Goal: Information Seeking & Learning: Learn about a topic

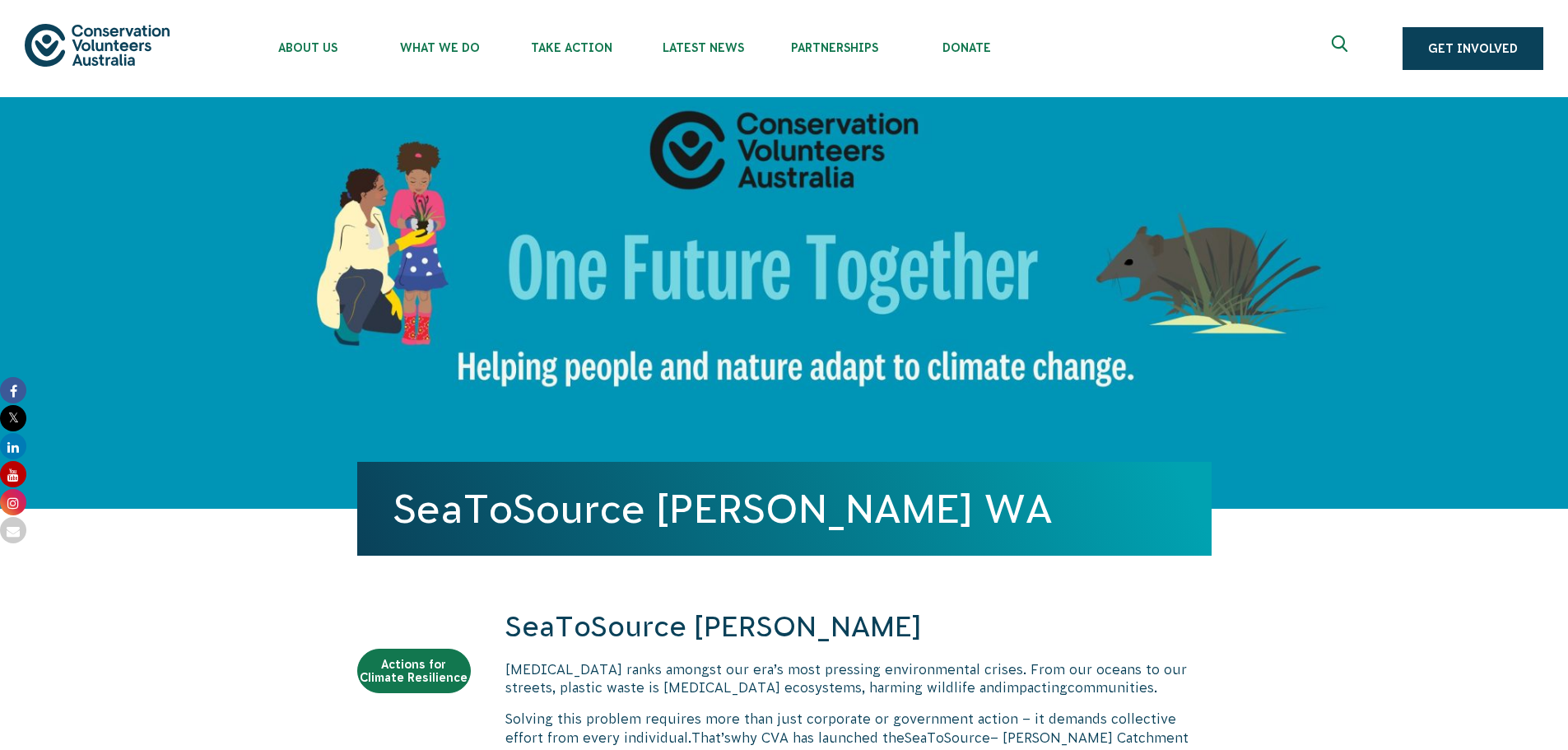
click at [101, 44] on img at bounding box center [98, 45] width 145 height 42
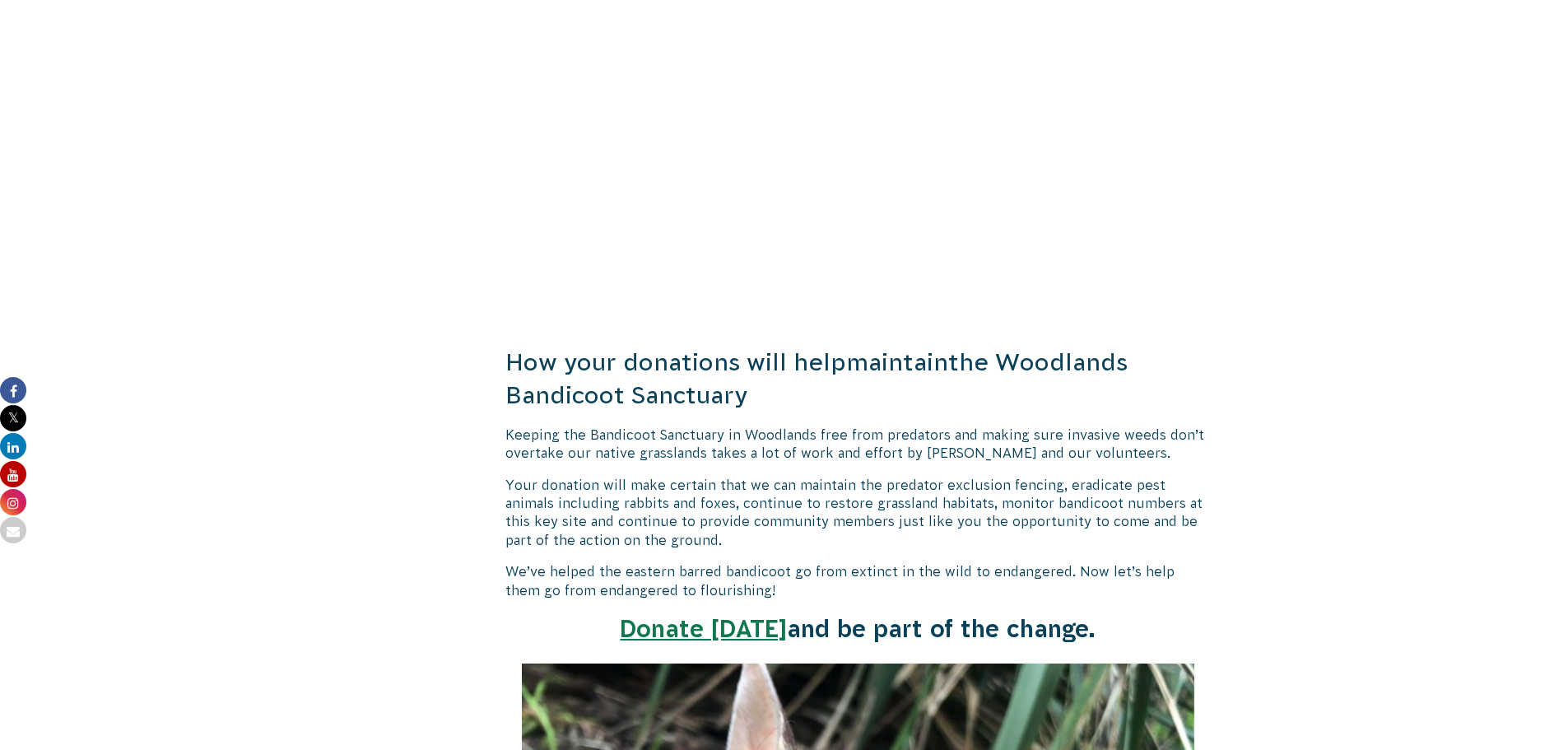
scroll to position [1482, 0]
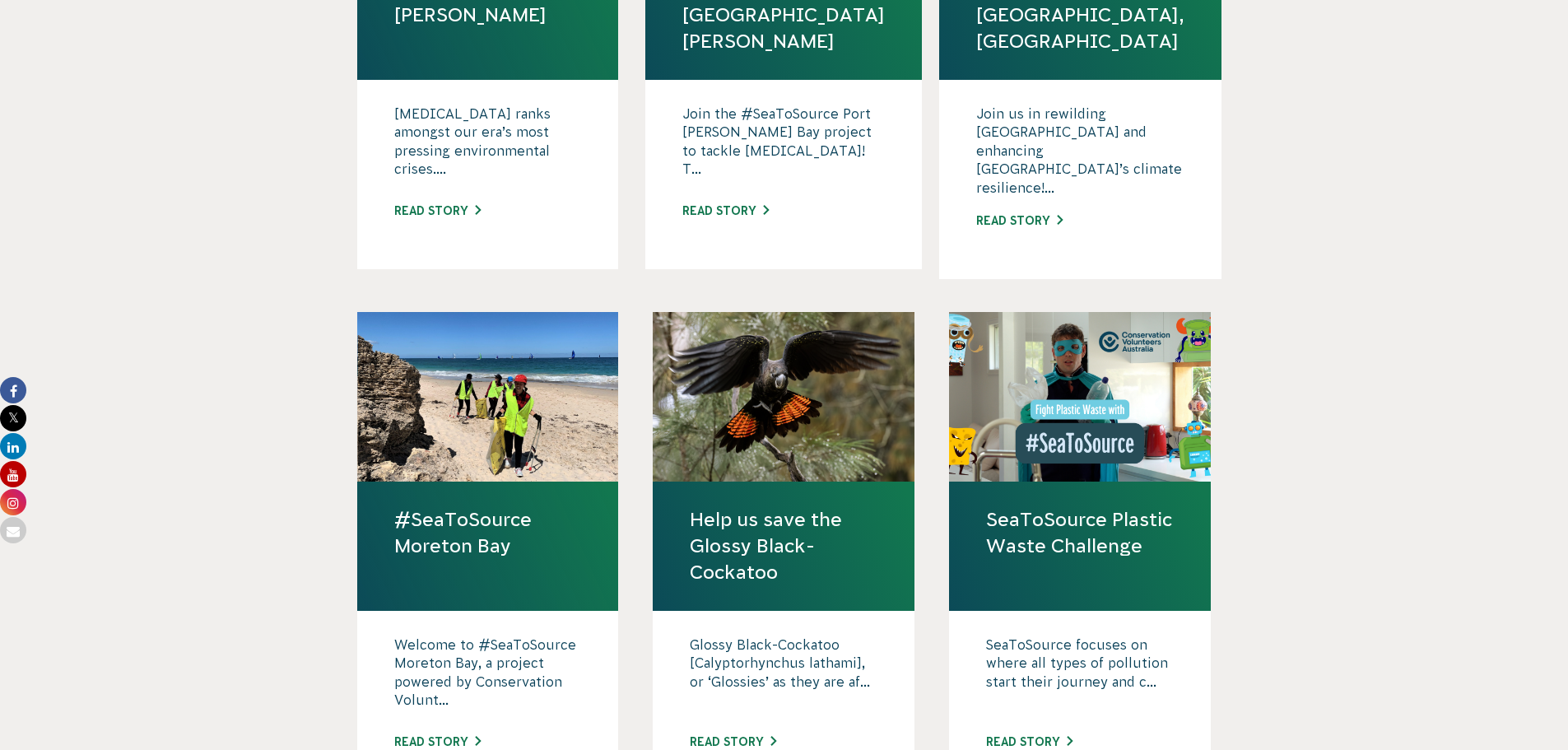
scroll to position [1412, 0]
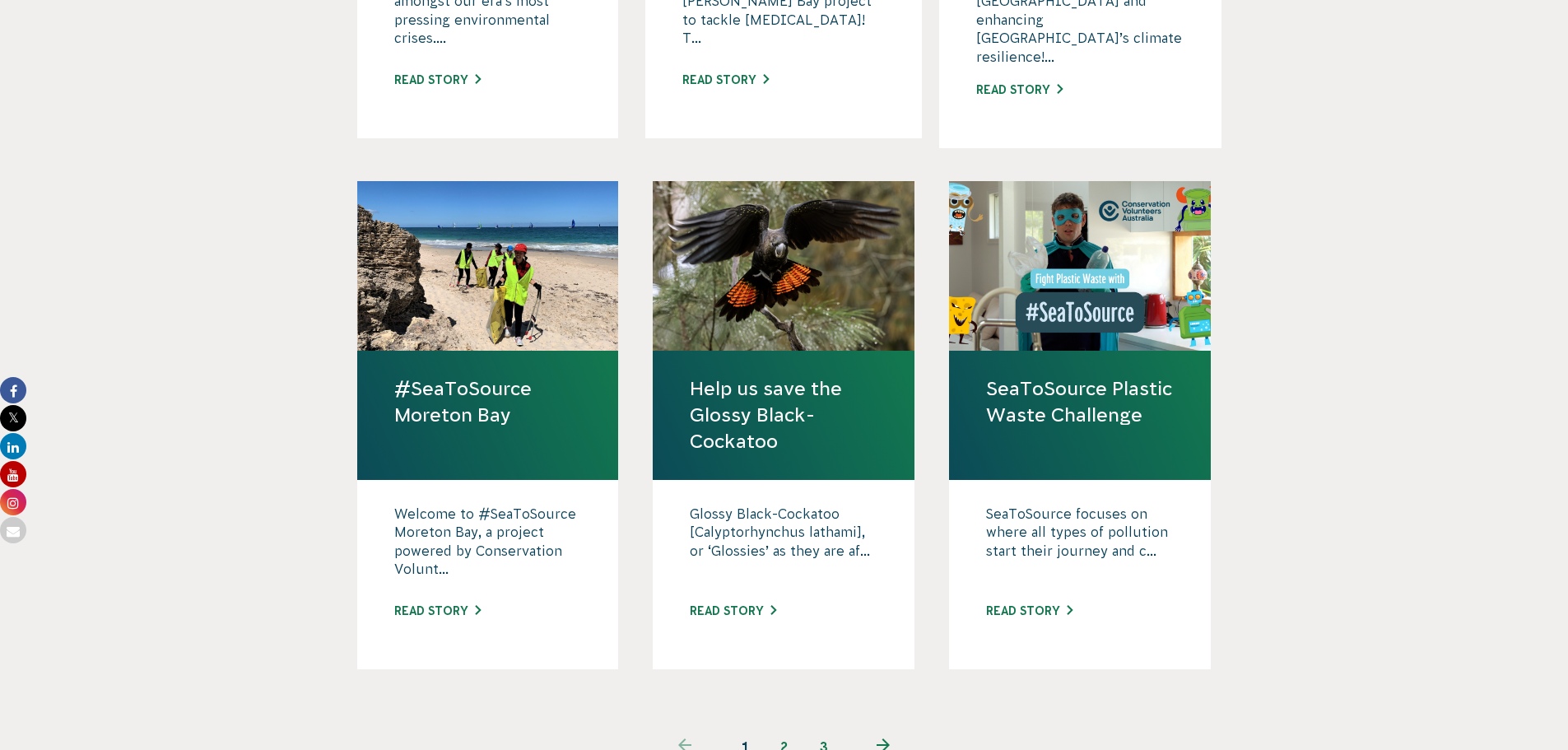
click at [891, 727] on link "next page" at bounding box center [884, 747] width 80 height 40
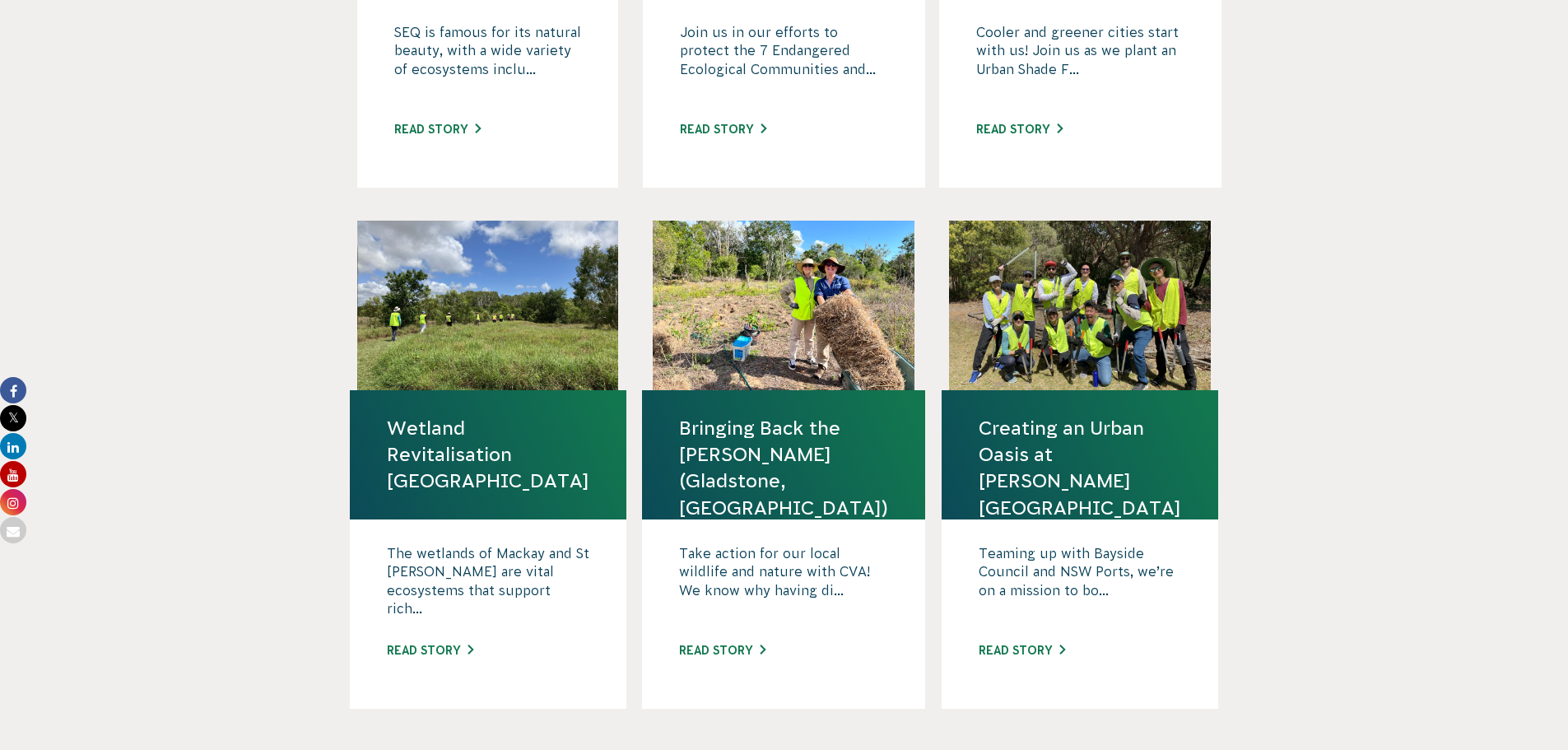
scroll to position [1577, 0]
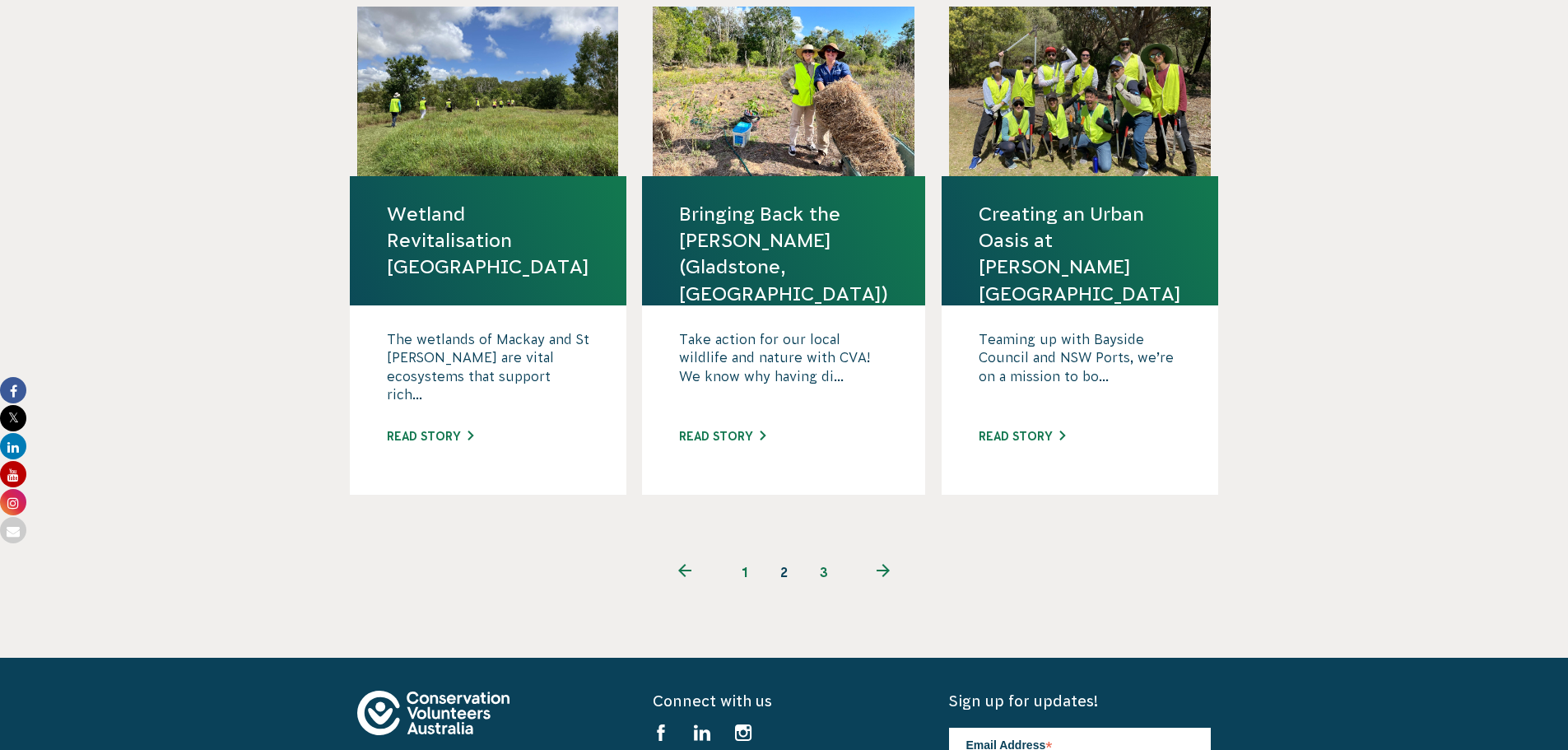
click at [816, 553] on link "3" at bounding box center [824, 573] width 40 height 40
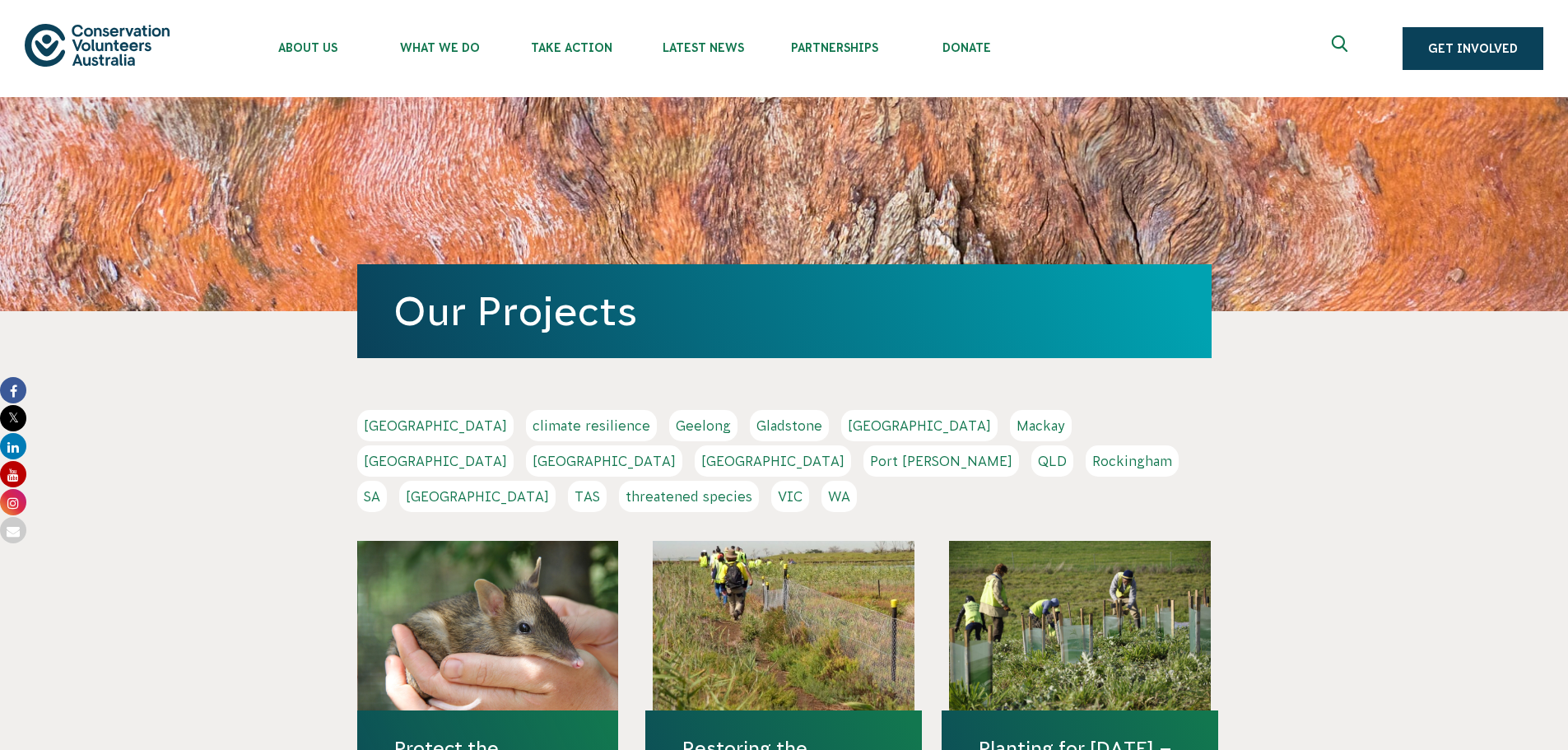
click at [1352, 42] on icon "Expand search box" at bounding box center [1342, 48] width 21 height 25
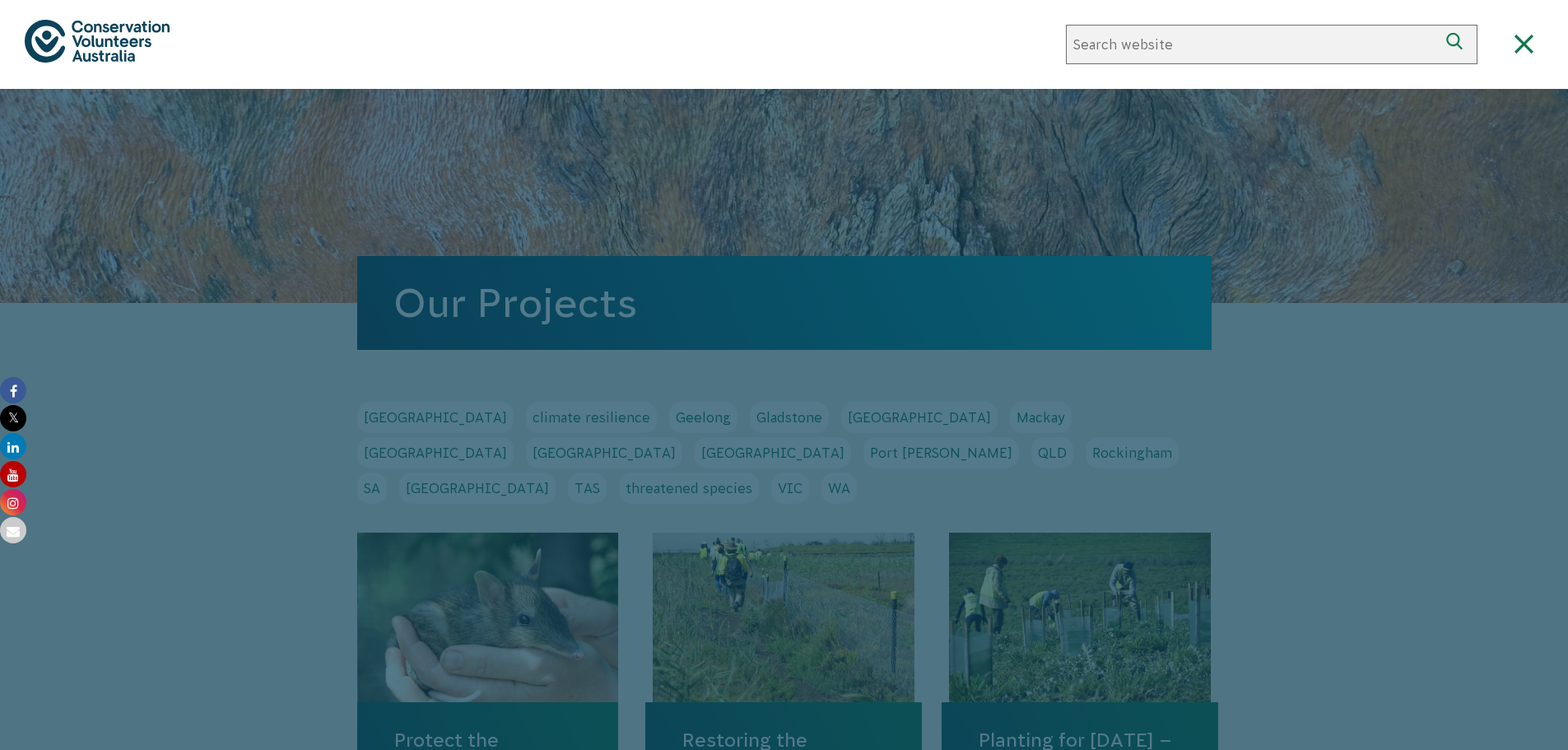
click at [1103, 49] on input "Search website" at bounding box center [1252, 45] width 372 height 40
type input "Eastern Barred Bandicoot"
click at [1438, 25] on button "Search" at bounding box center [1458, 45] width 40 height 40
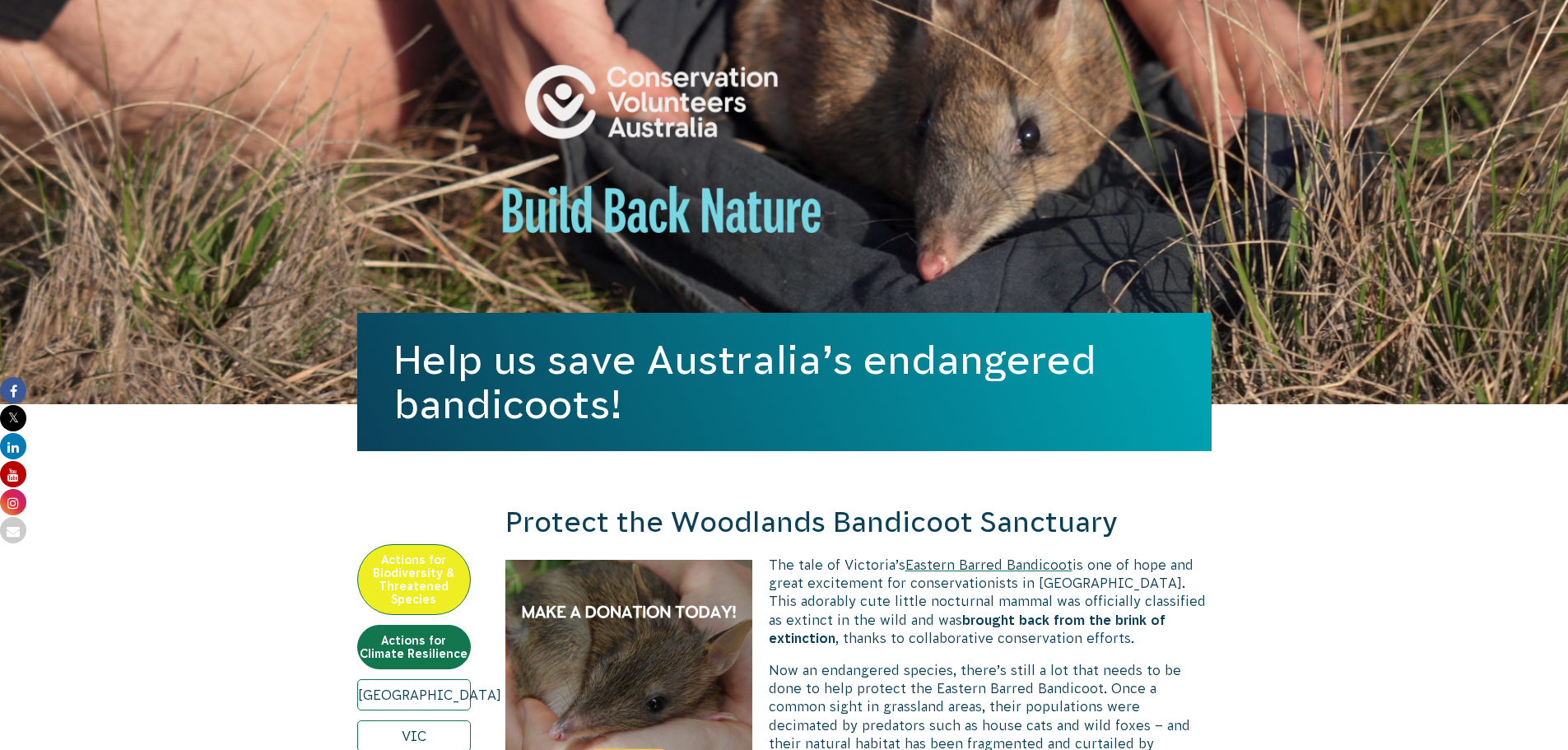
scroll to position [494, 0]
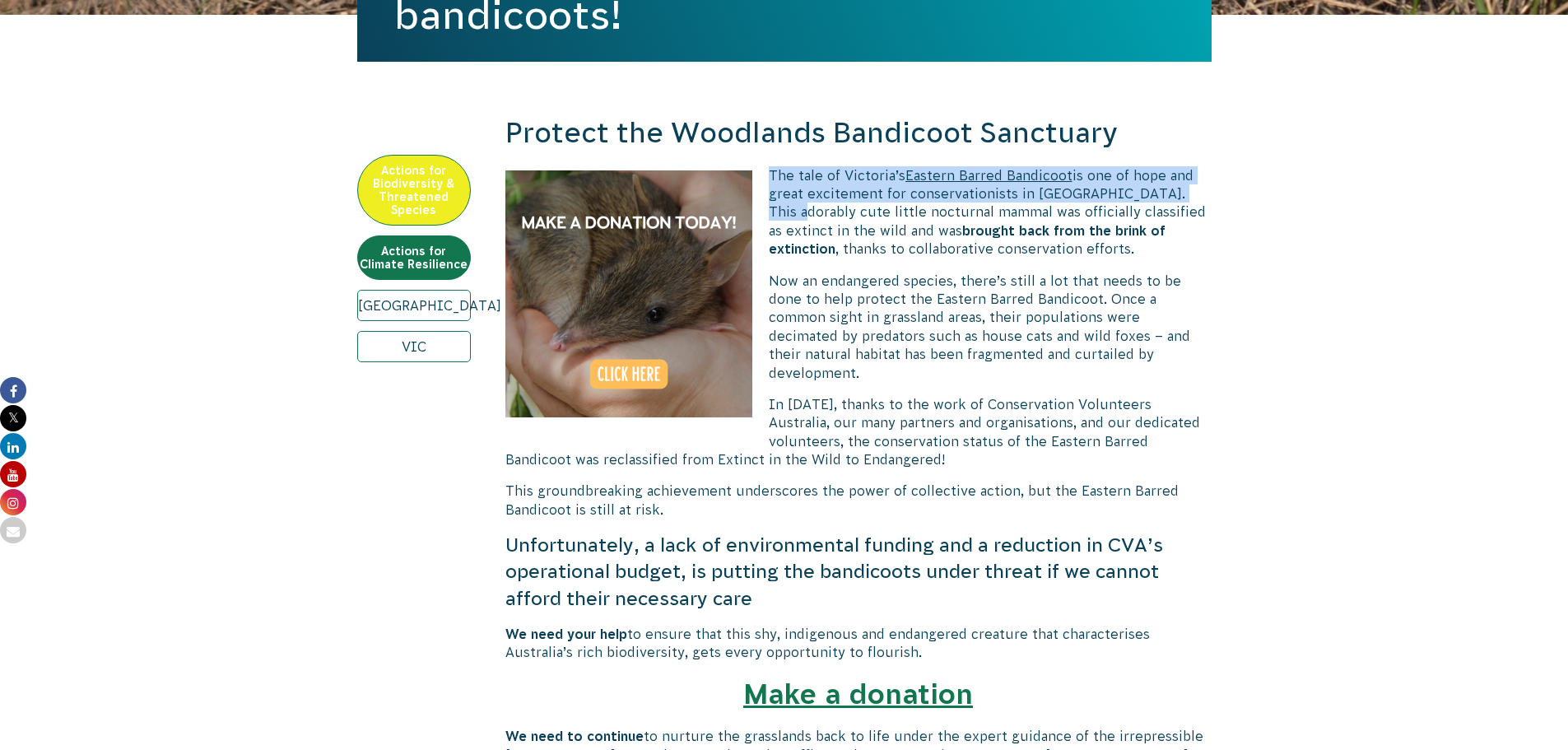
drag, startPoint x: 771, startPoint y: 172, endPoint x: 1221, endPoint y: 195, distance: 450.6
drag, startPoint x: 1283, startPoint y: 187, endPoint x: 1273, endPoint y: 183, distance: 10.8
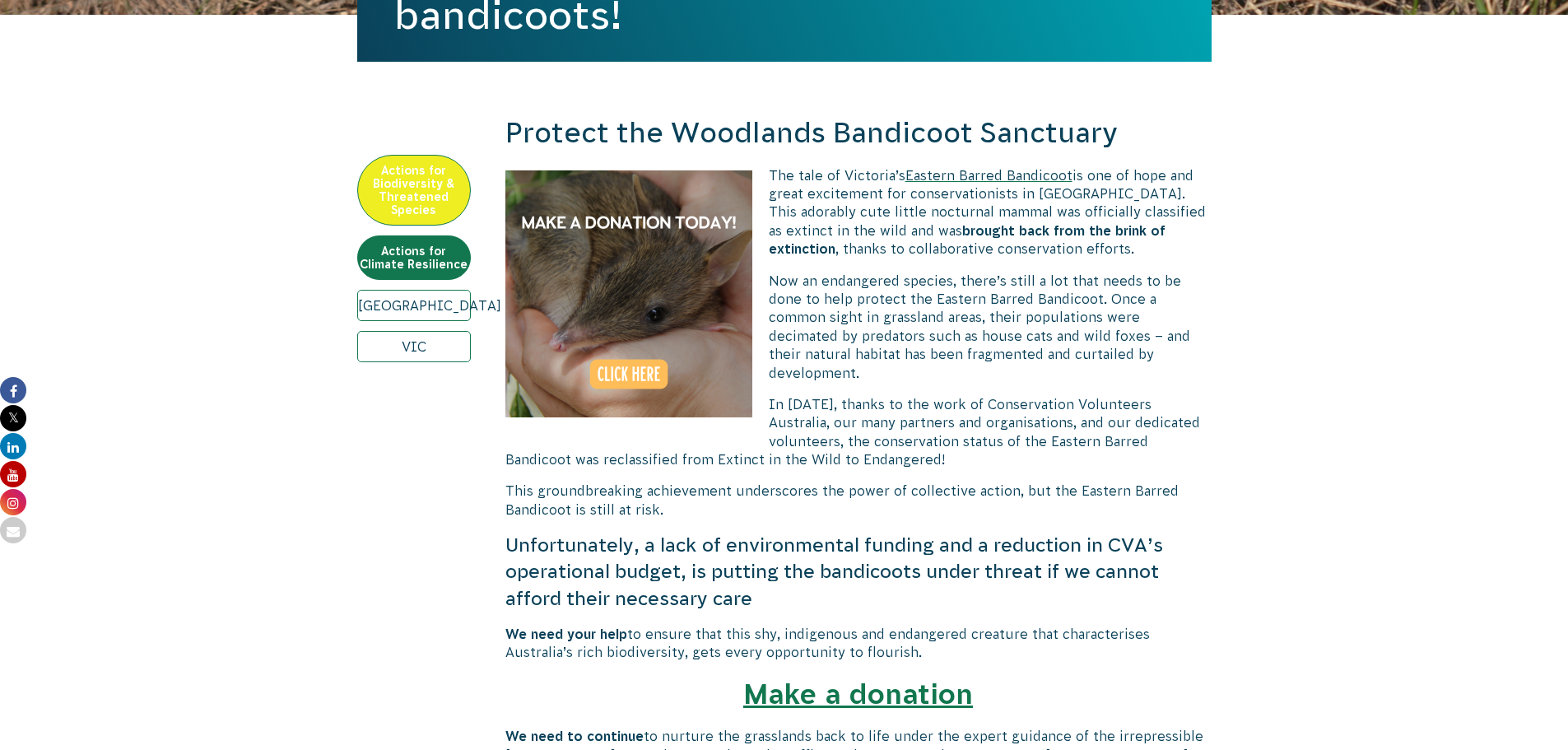
click at [1099, 402] on span "In 2021, thanks to the work of Conservation Volunteers Australia, our many part…" at bounding box center [852, 432] width 694 height 70
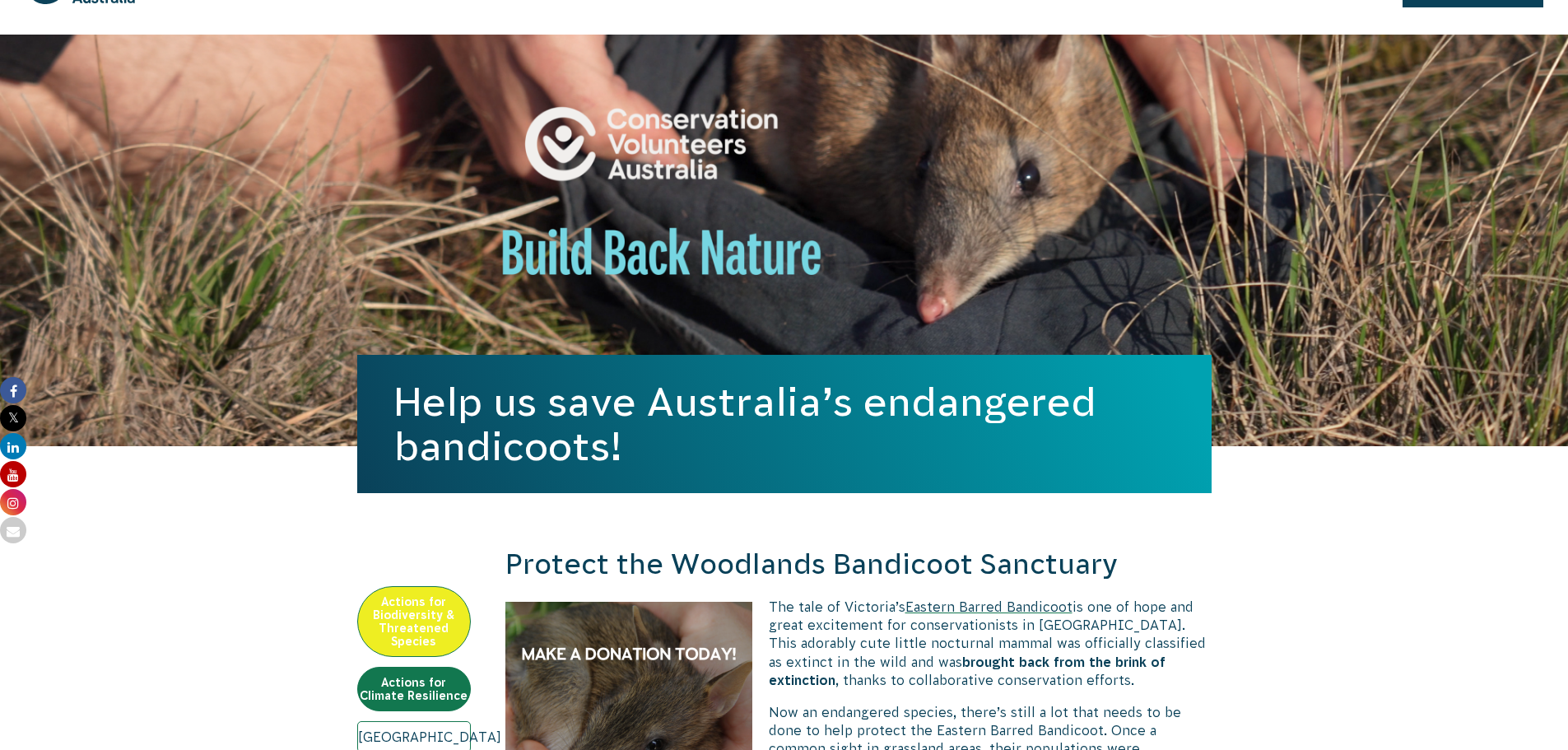
scroll to position [0, 0]
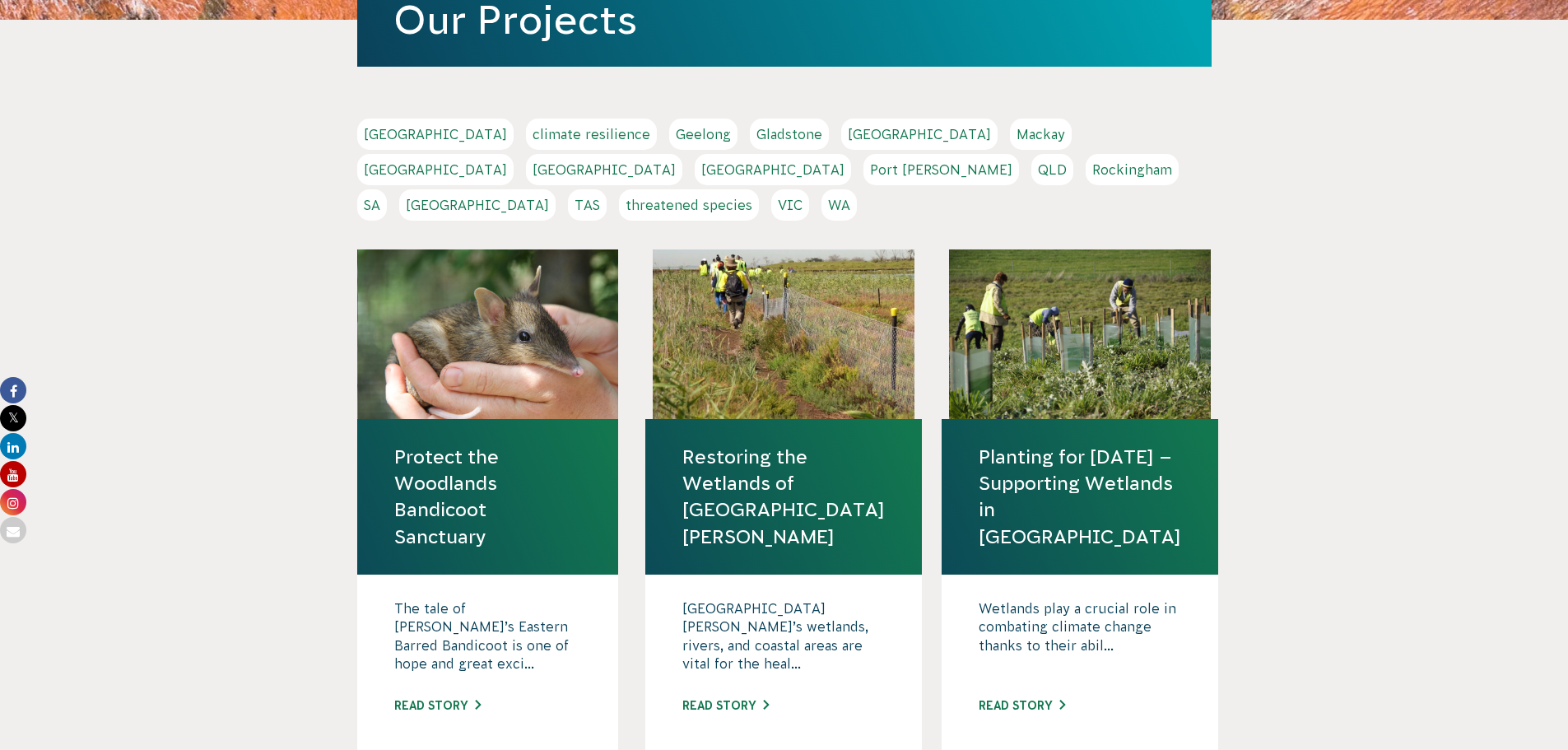
scroll to position [330, 0]
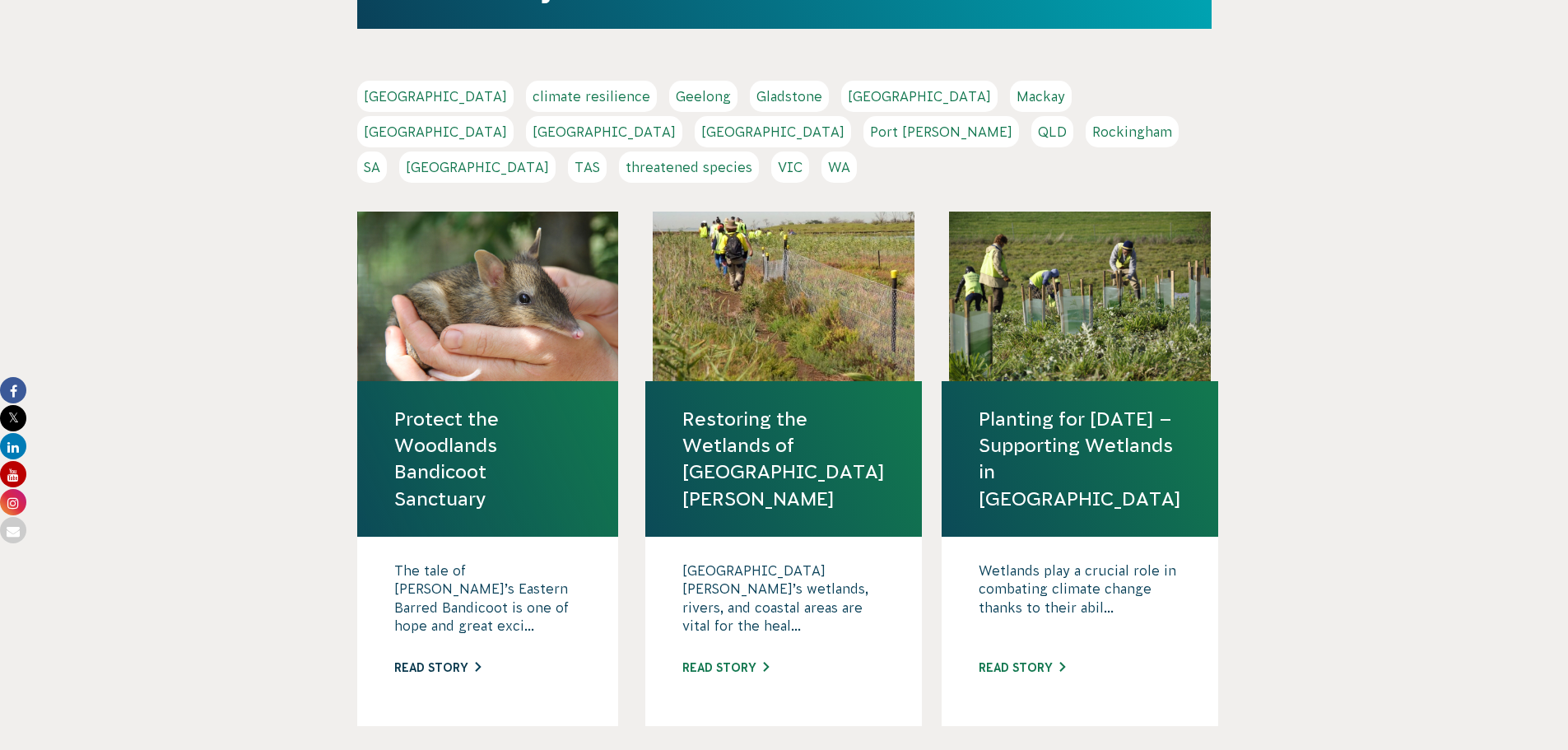
click at [438, 661] on link "Read story" at bounding box center [438, 667] width 86 height 13
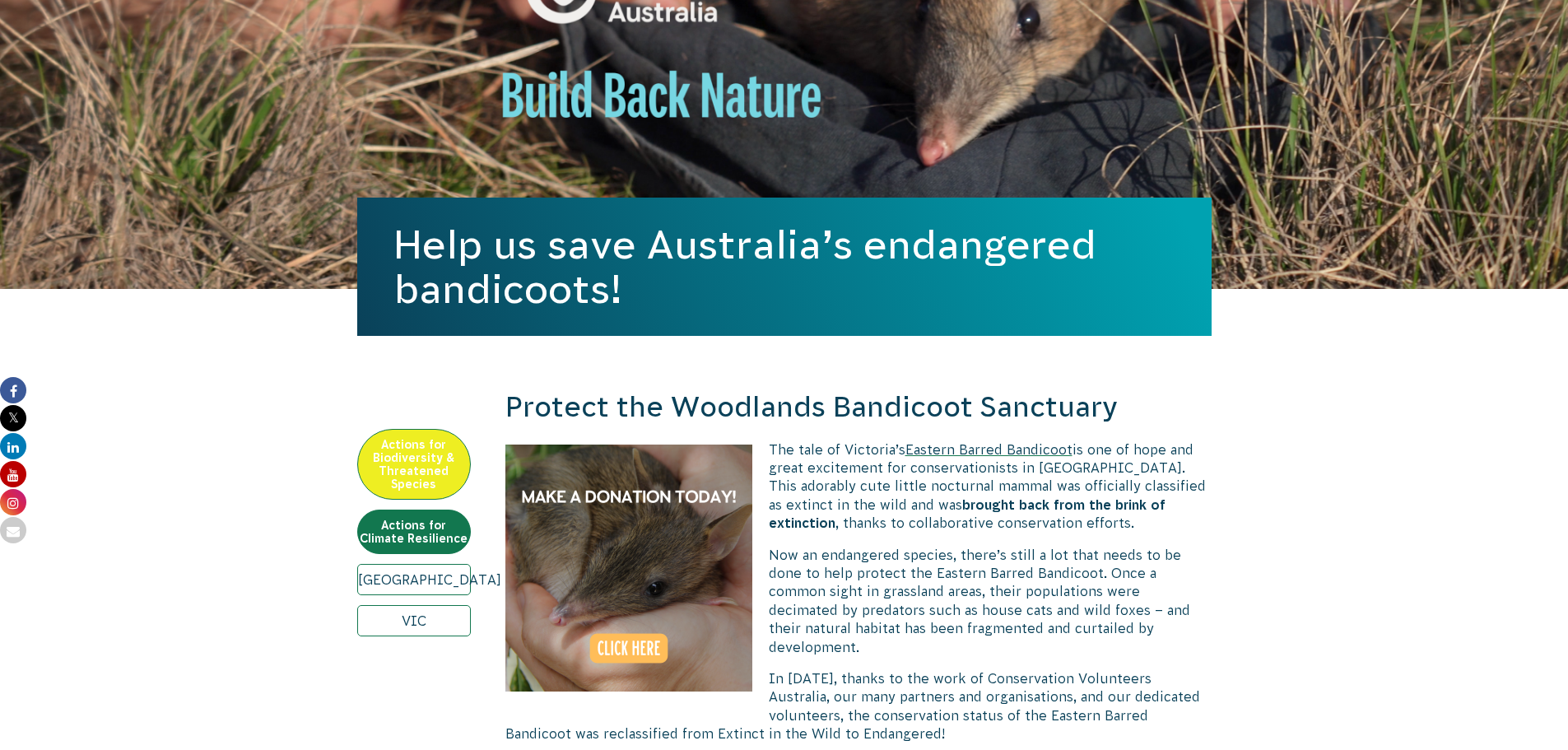
scroll to position [247, 0]
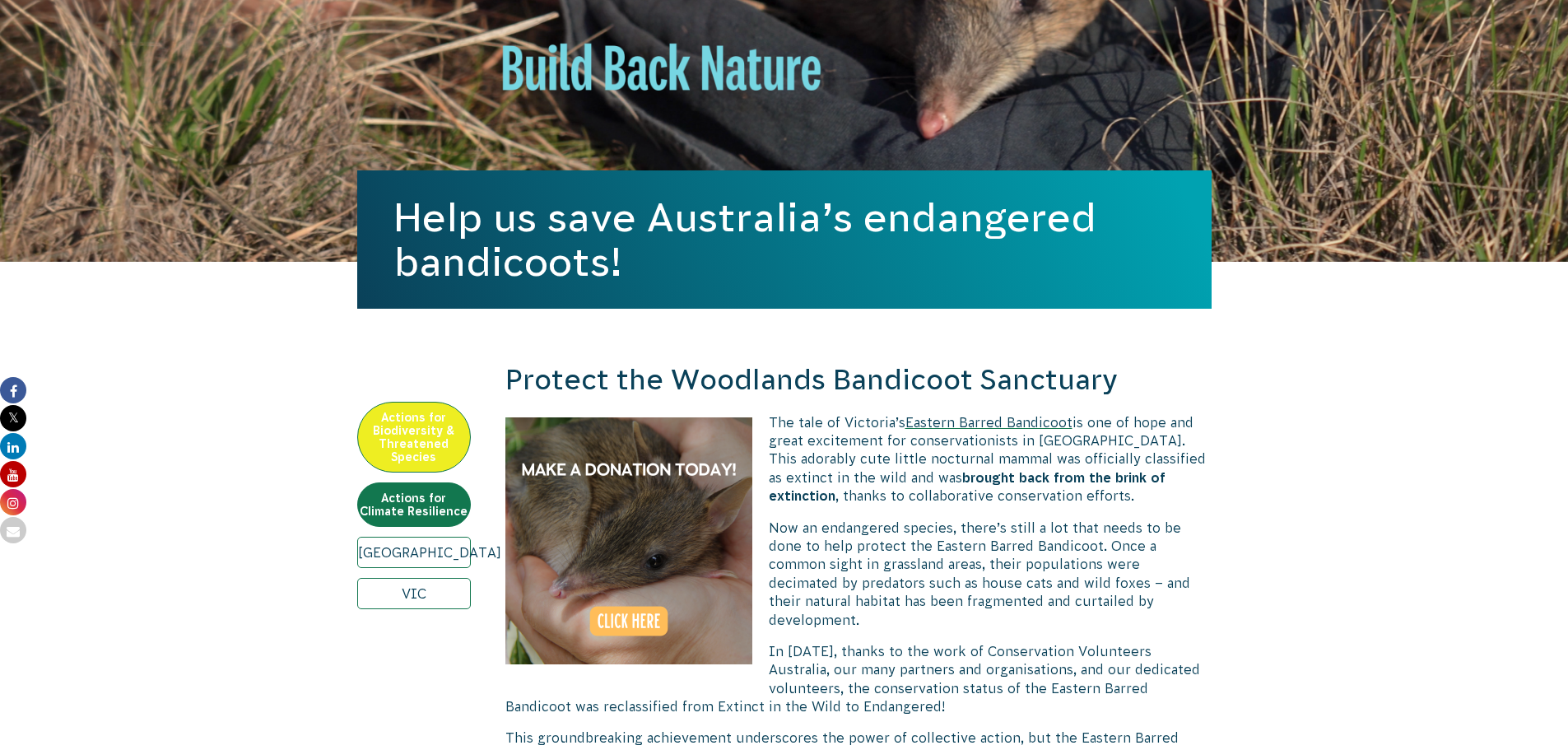
click at [1003, 423] on span "Eastern Barred Bandicoot" at bounding box center [989, 422] width 167 height 15
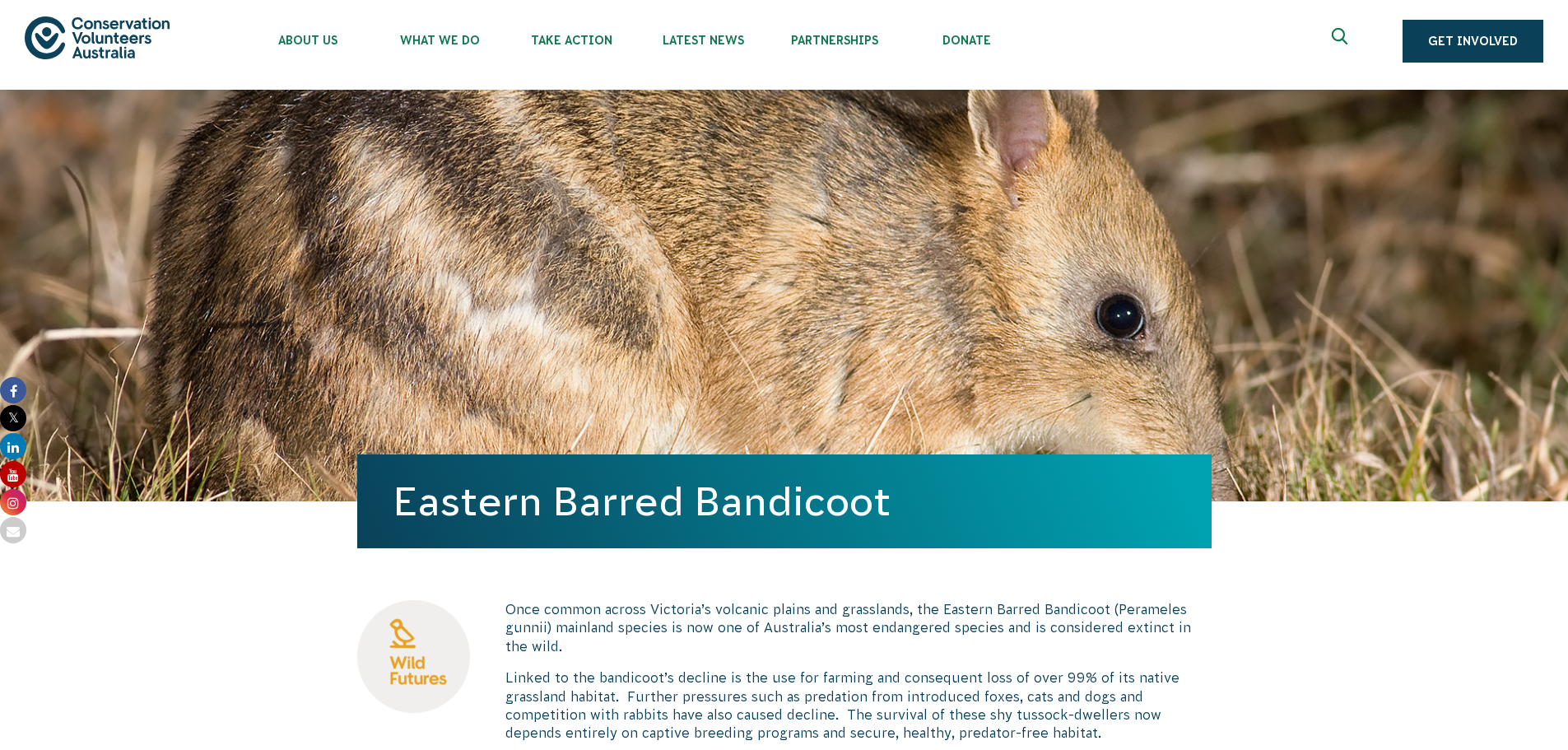
scroll to position [6, 0]
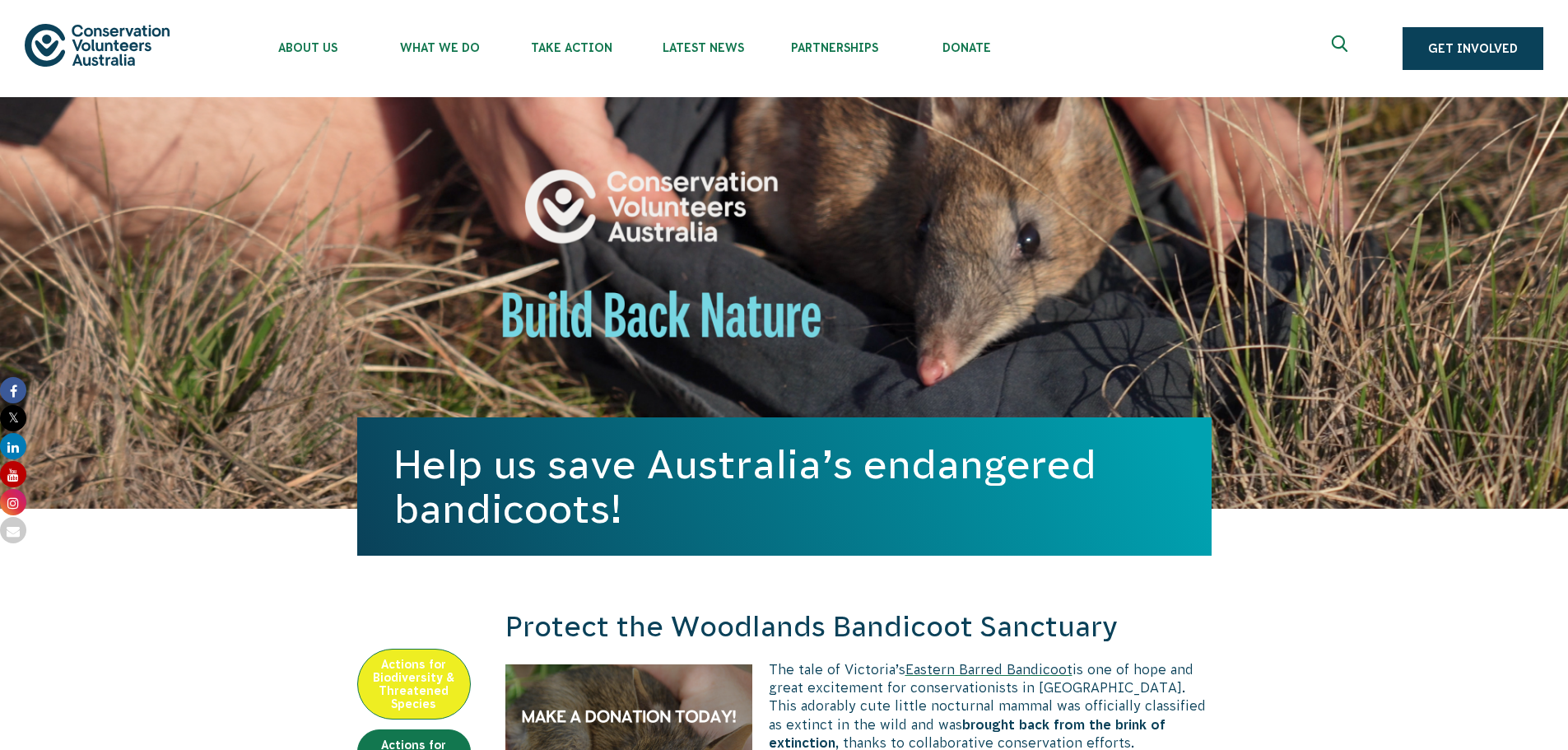
scroll to position [260, 0]
